Goal: Browse casually

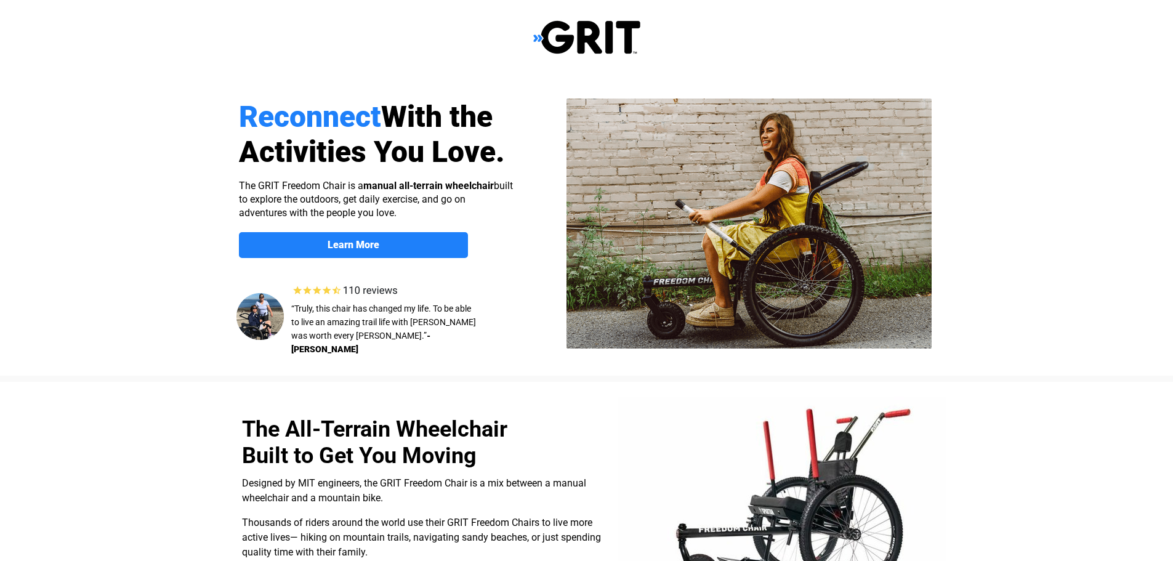
select select "US"
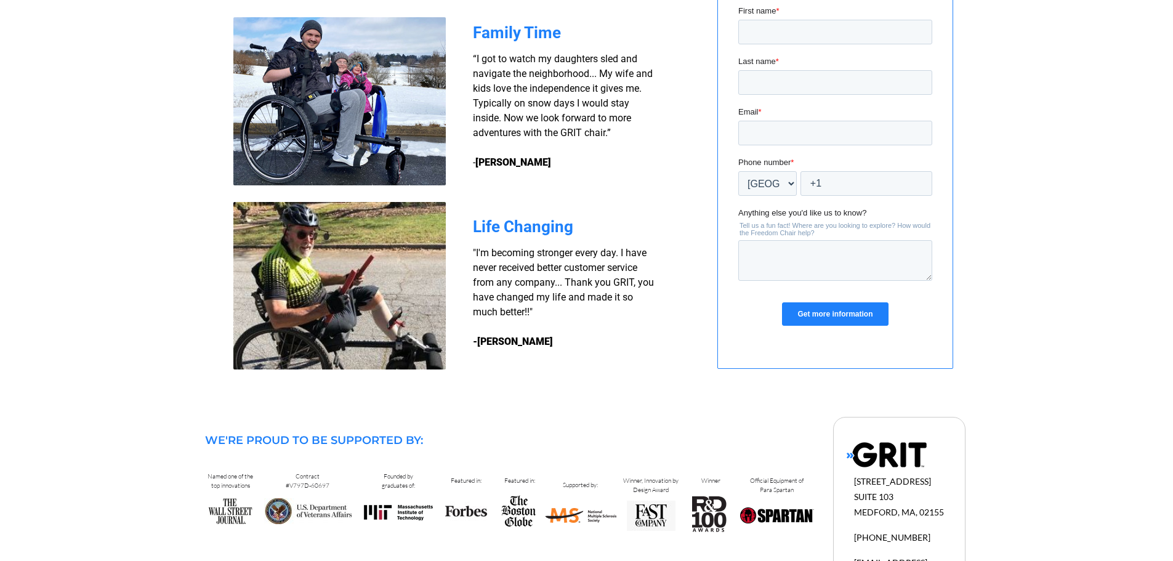
scroll to position [1056, 0]
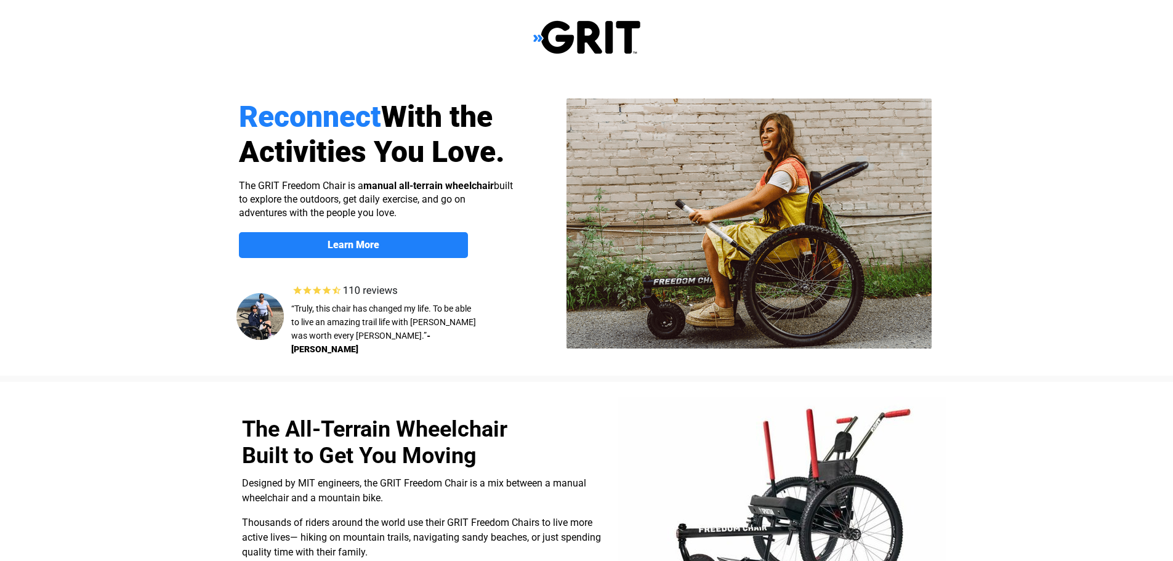
select select "US"
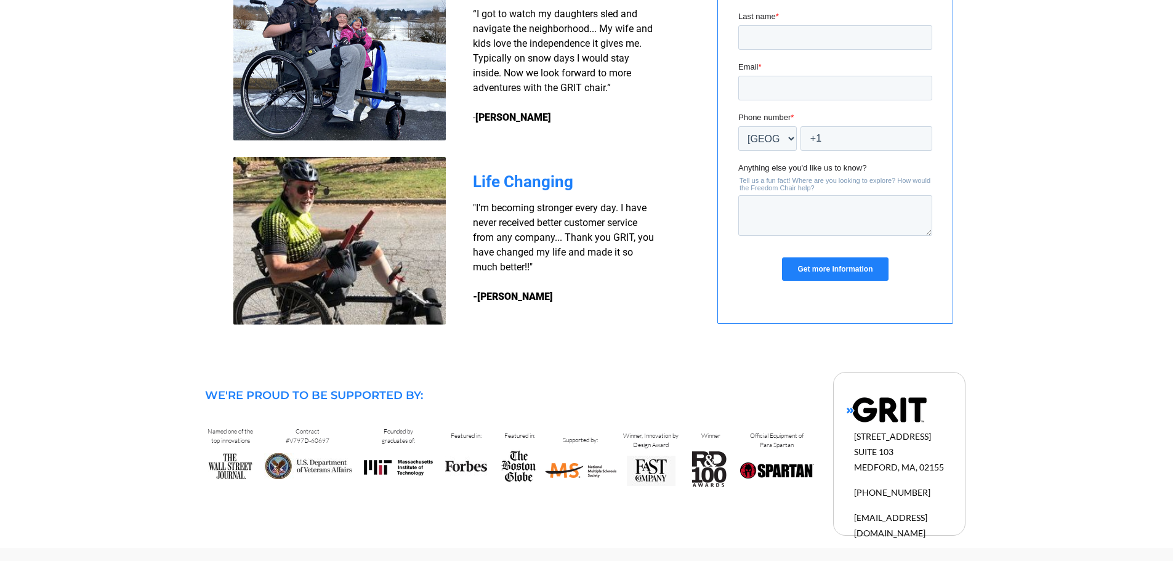
scroll to position [1056, 0]
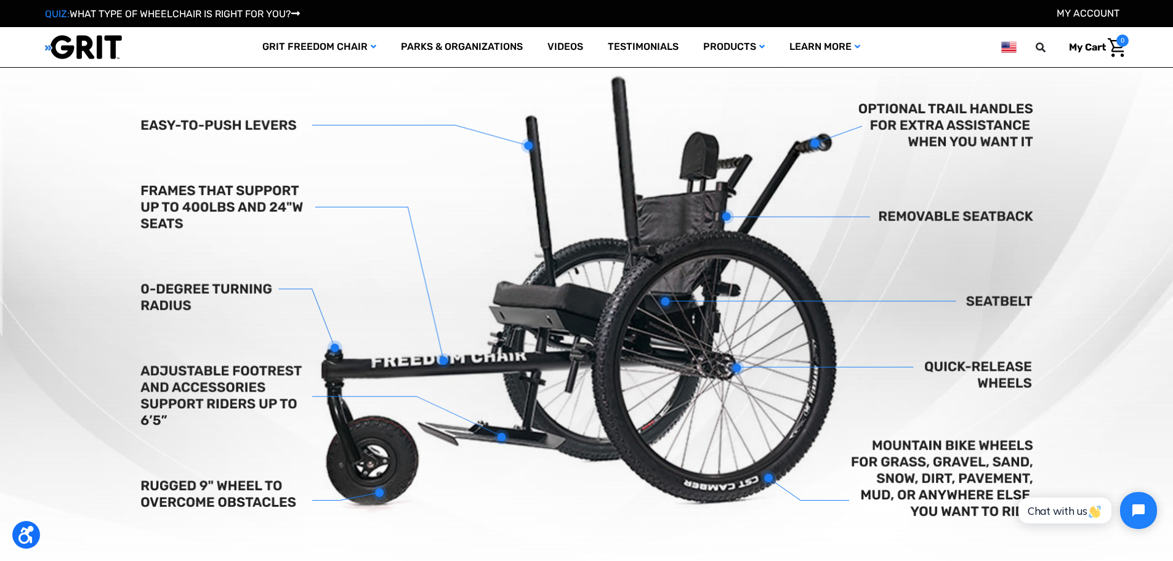
scroll to position [497, 0]
